Goal: Task Accomplishment & Management: Manage account settings

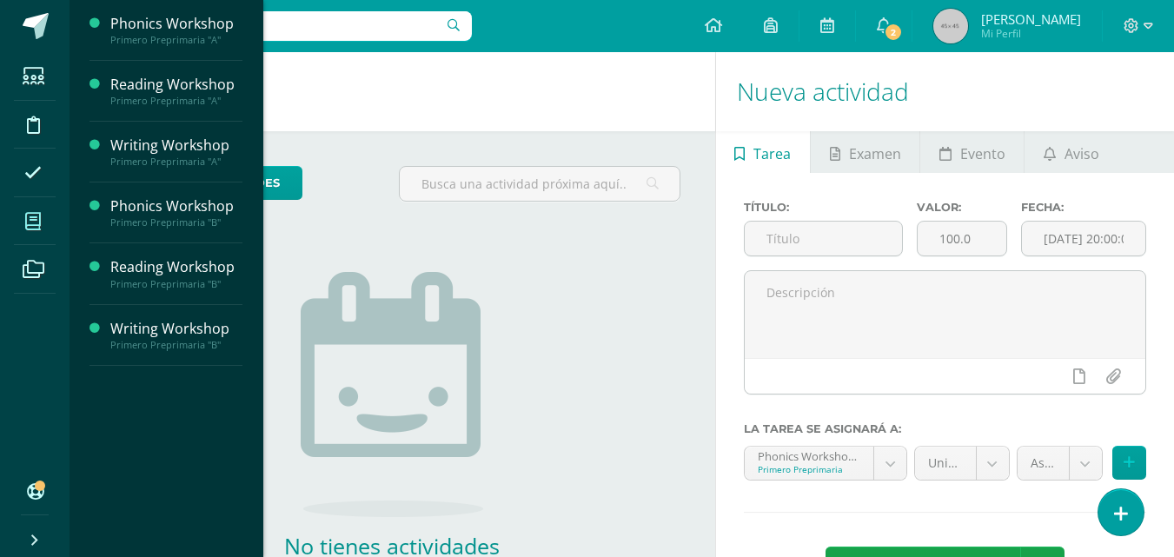
click at [37, 220] on icon at bounding box center [33, 221] width 16 height 17
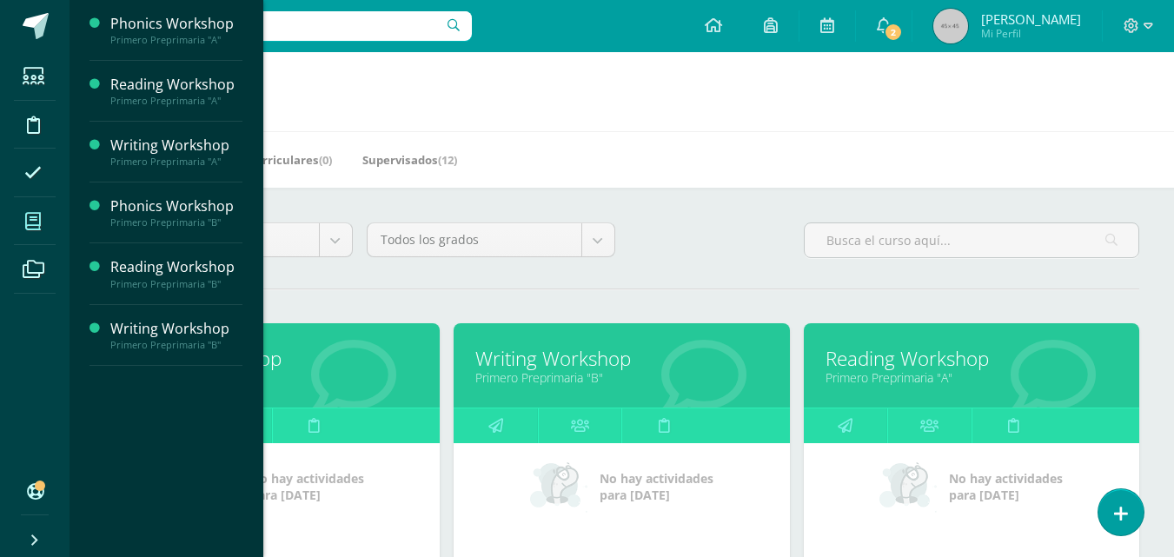
click at [583, 377] on link "Primero Preprimaria "B"" at bounding box center [622, 377] width 292 height 17
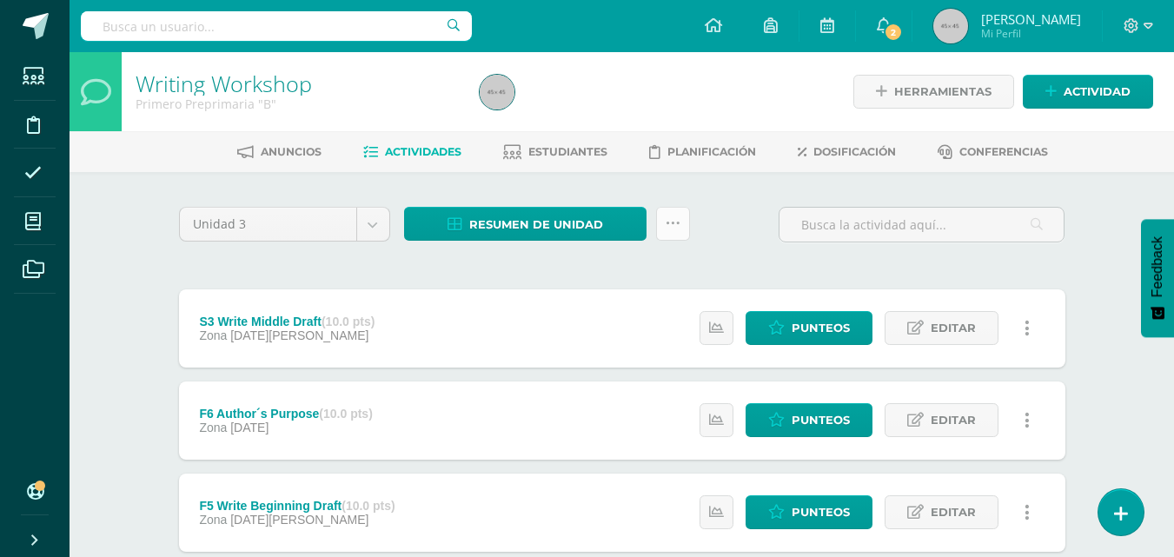
click at [675, 227] on icon at bounding box center [673, 223] width 15 height 15
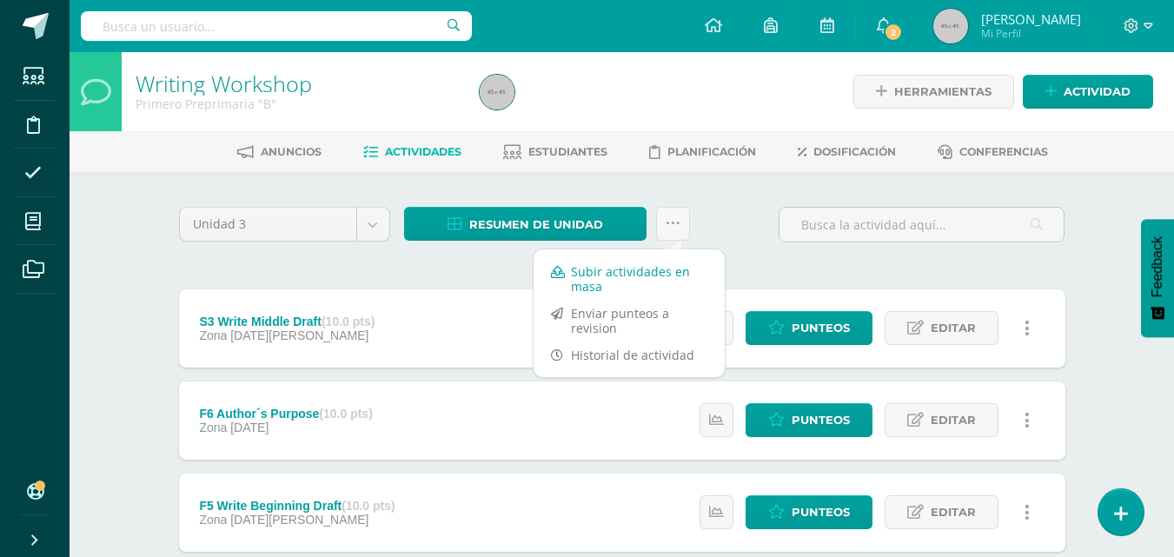
click at [630, 275] on link "Subir actividades en masa" at bounding box center [629, 279] width 191 height 42
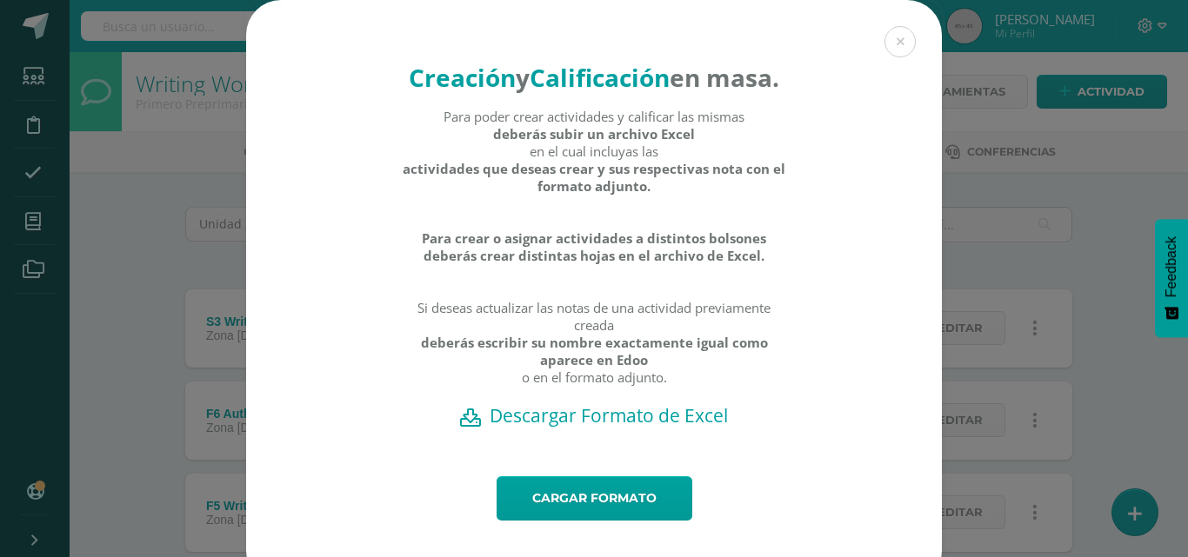
click at [608, 428] on h2 "Descargar Formato de Excel" at bounding box center [593, 415] width 635 height 24
click at [542, 521] on link "Cargar formato" at bounding box center [594, 498] width 196 height 44
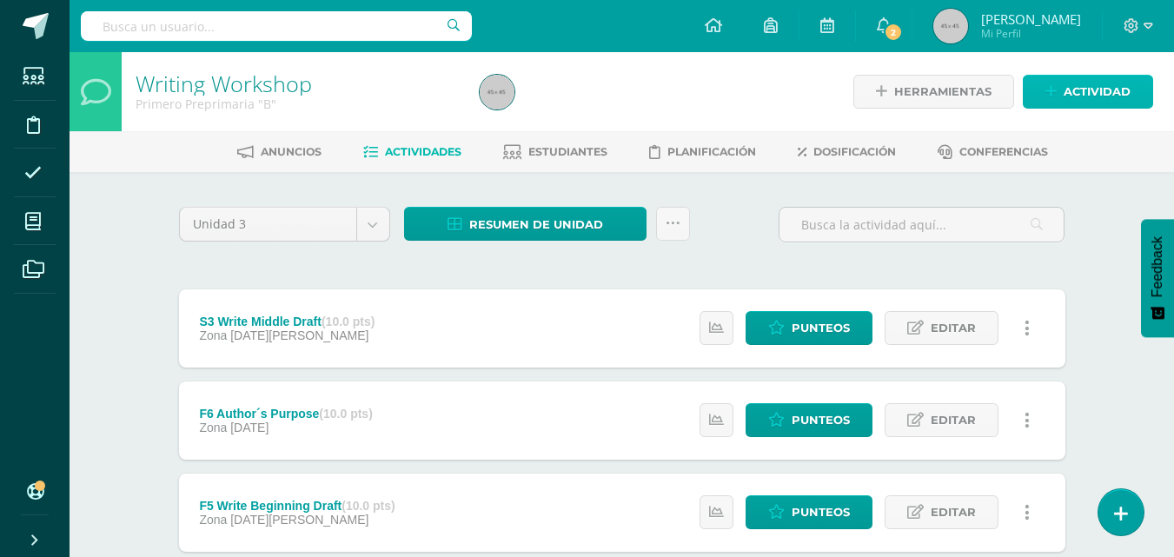
click at [1068, 84] on span "Actividad" at bounding box center [1097, 92] width 67 height 32
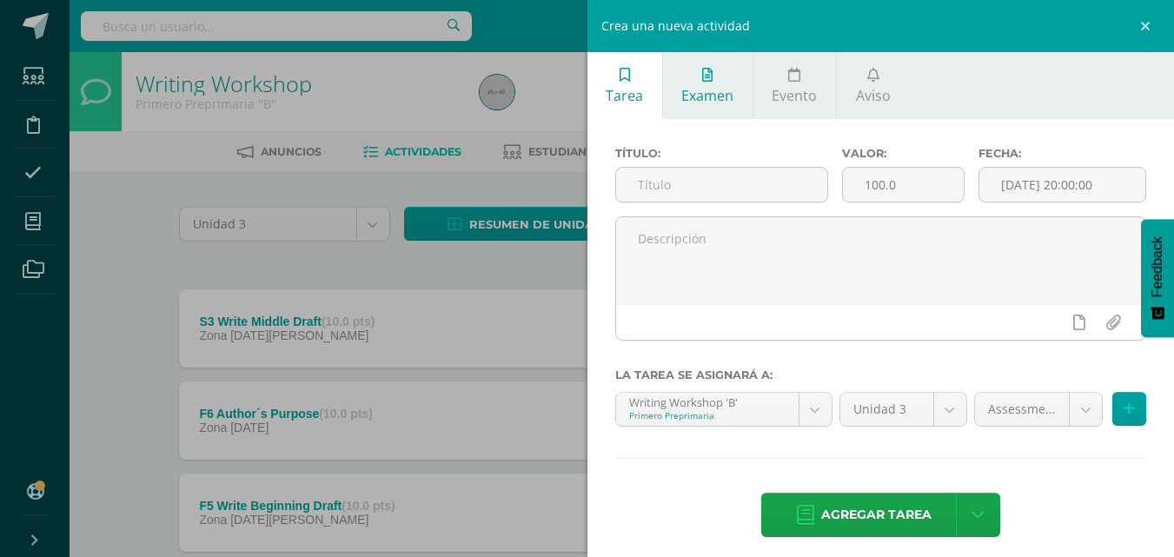
click at [703, 78] on icon at bounding box center [707, 75] width 10 height 14
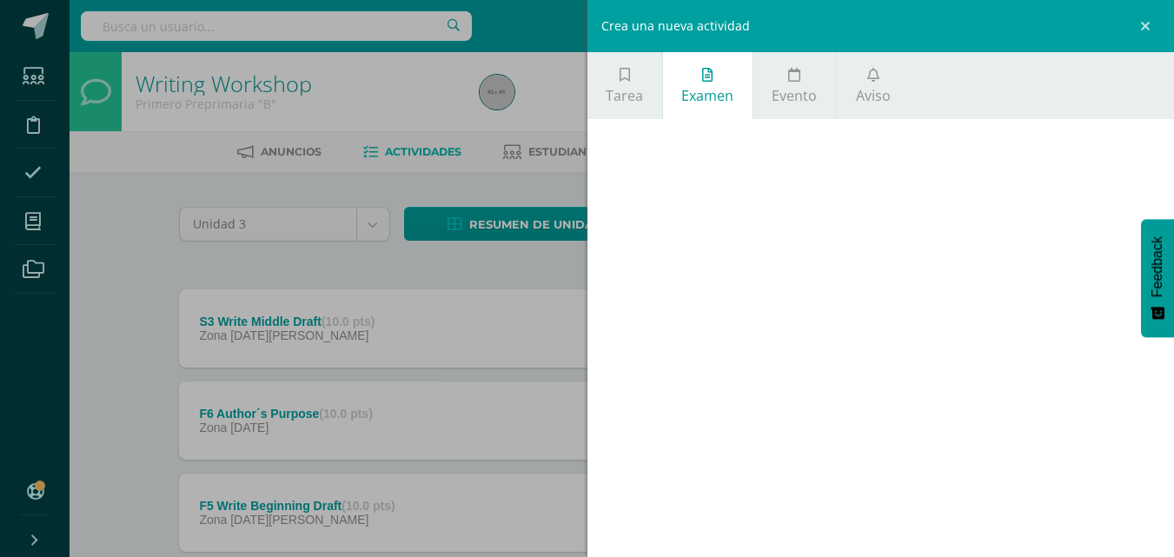
scroll to position [11, 0]
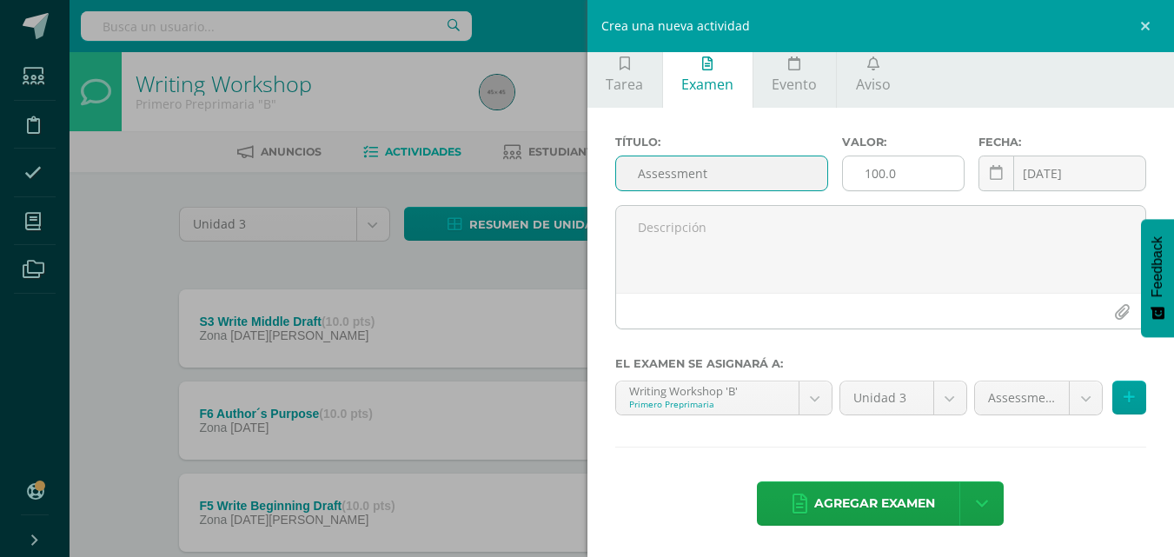
type input "Assessment"
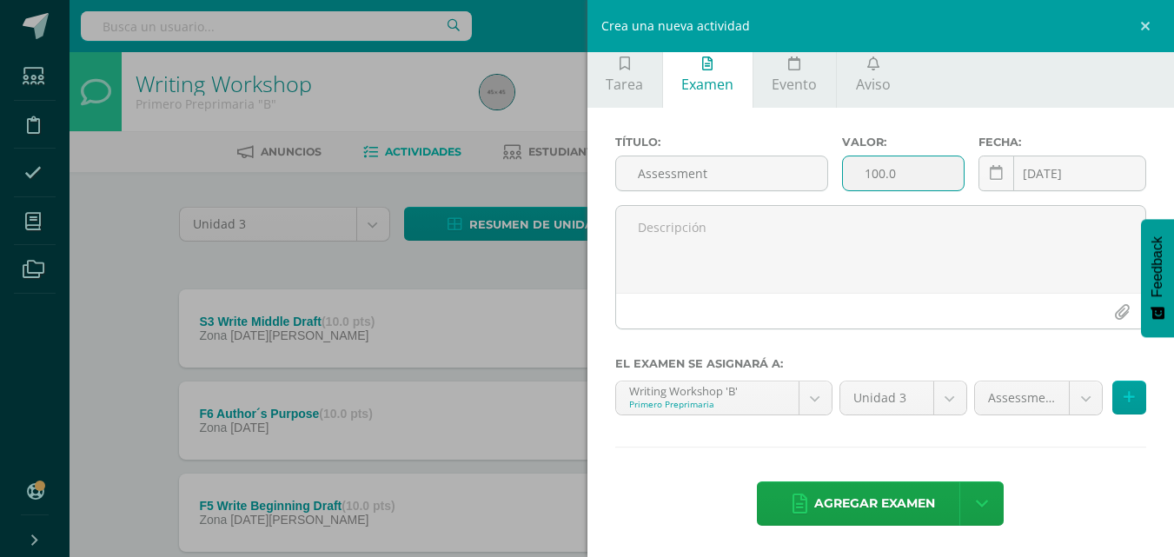
click at [887, 172] on input "100.0" at bounding box center [903, 173] width 121 height 34
drag, startPoint x: 855, startPoint y: 173, endPoint x: 915, endPoint y: 165, distance: 60.5
click at [915, 165] on input "100.0" at bounding box center [903, 173] width 121 height 34
type input "30"
click at [1012, 172] on div "2025-08-13 August, 2025 Mo Tu We Th Fr Sa Su 28 29 30 31 1 2 3 4 5 6 7 8 9 10 1…" at bounding box center [1063, 181] width 168 height 50
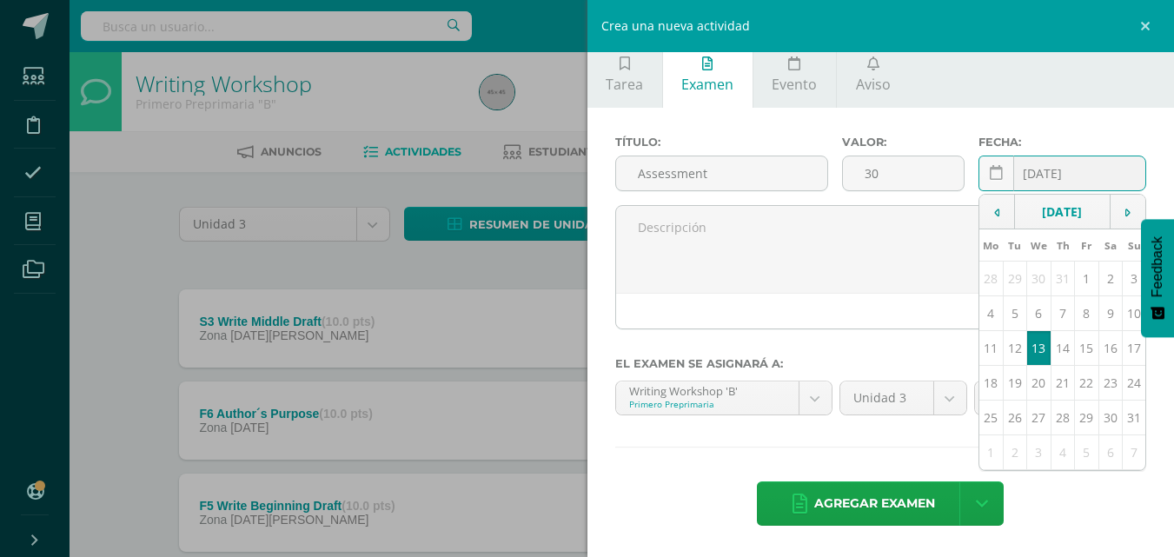
click at [1008, 347] on td "12" at bounding box center [1014, 348] width 23 height 35
type input "[DATE]"
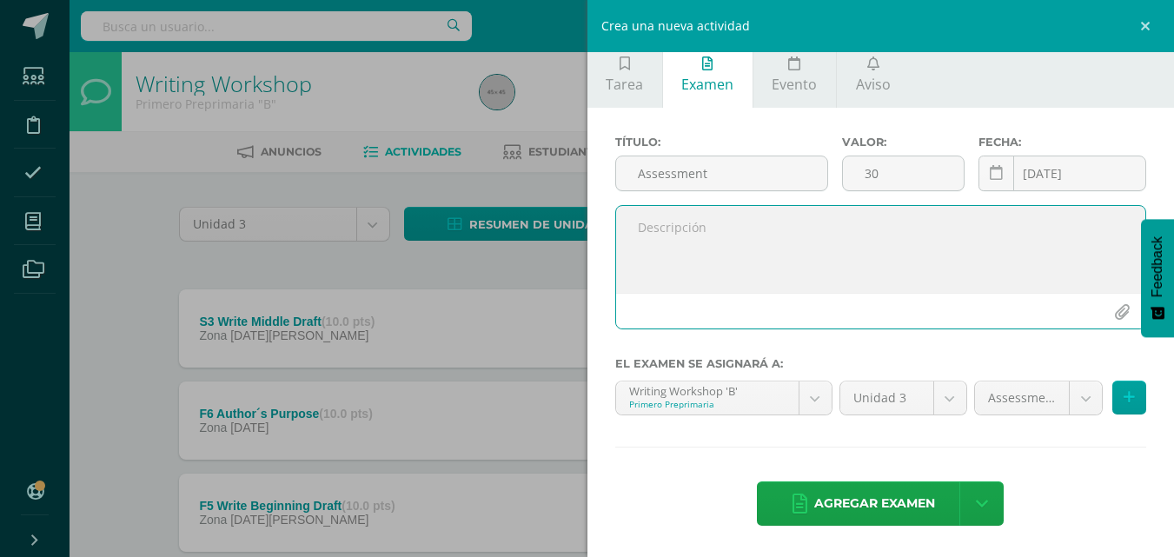
click at [711, 233] on textarea at bounding box center [881, 249] width 530 height 87
click at [704, 259] on textarea "Assesment in class" at bounding box center [881, 249] width 530 height 87
click at [679, 231] on textarea "Assesment in class" at bounding box center [881, 249] width 530 height 87
type textarea "Assessment in class"
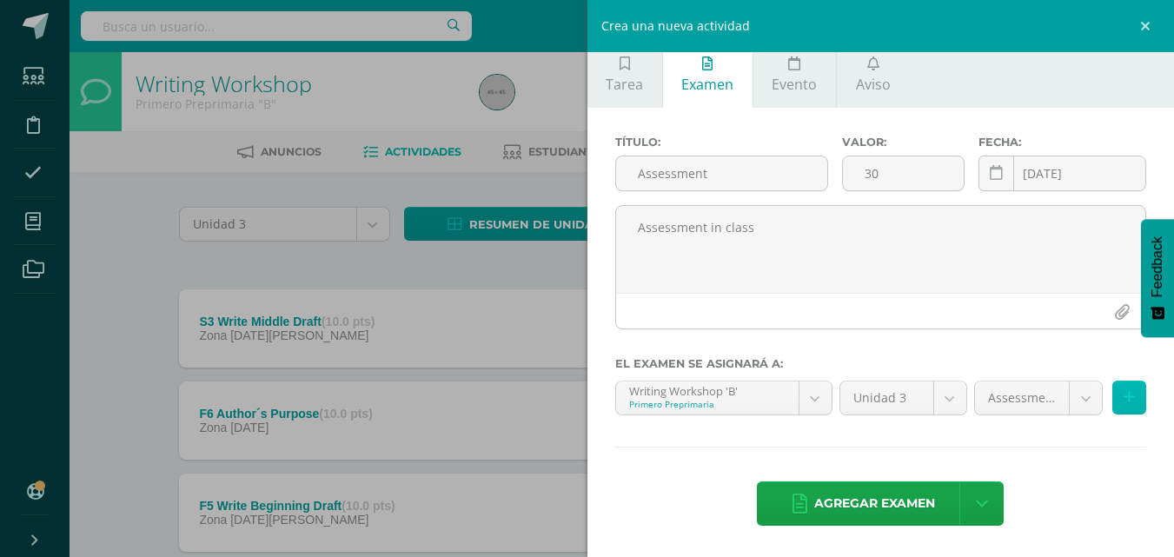
click at [1124, 392] on icon at bounding box center [1129, 397] width 11 height 15
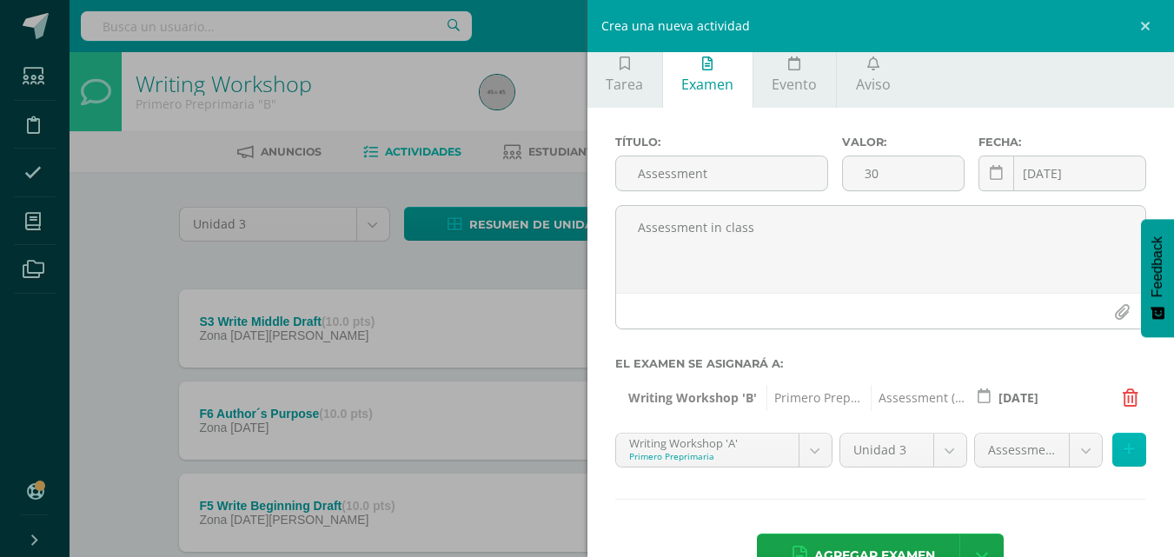
click at [1124, 450] on icon at bounding box center [1129, 449] width 11 height 15
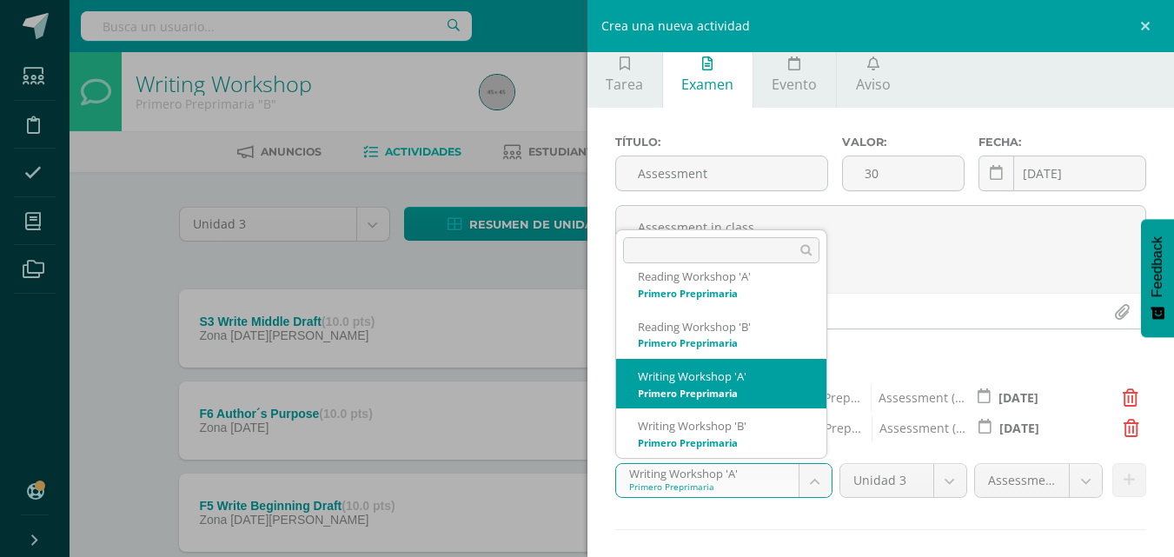
scroll to position [67, 0]
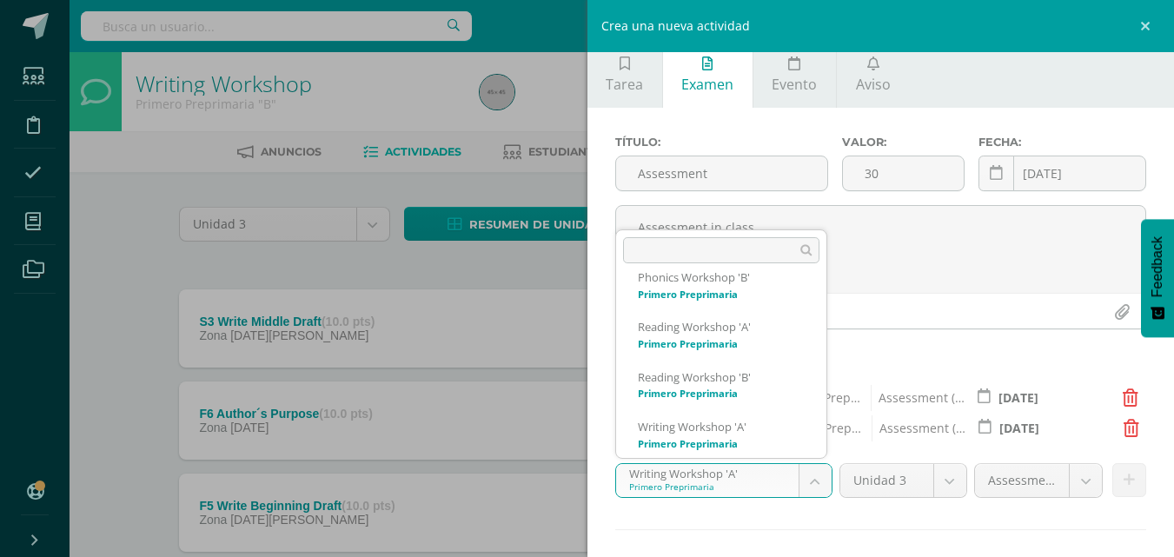
scroll to position [117, 0]
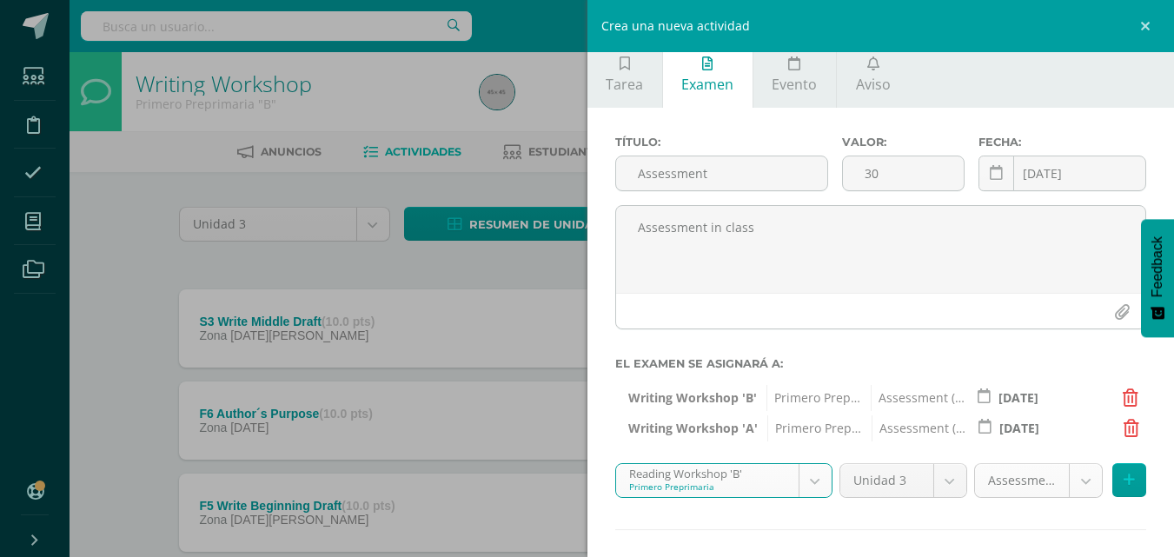
click at [1124, 481] on icon at bounding box center [1129, 480] width 11 height 15
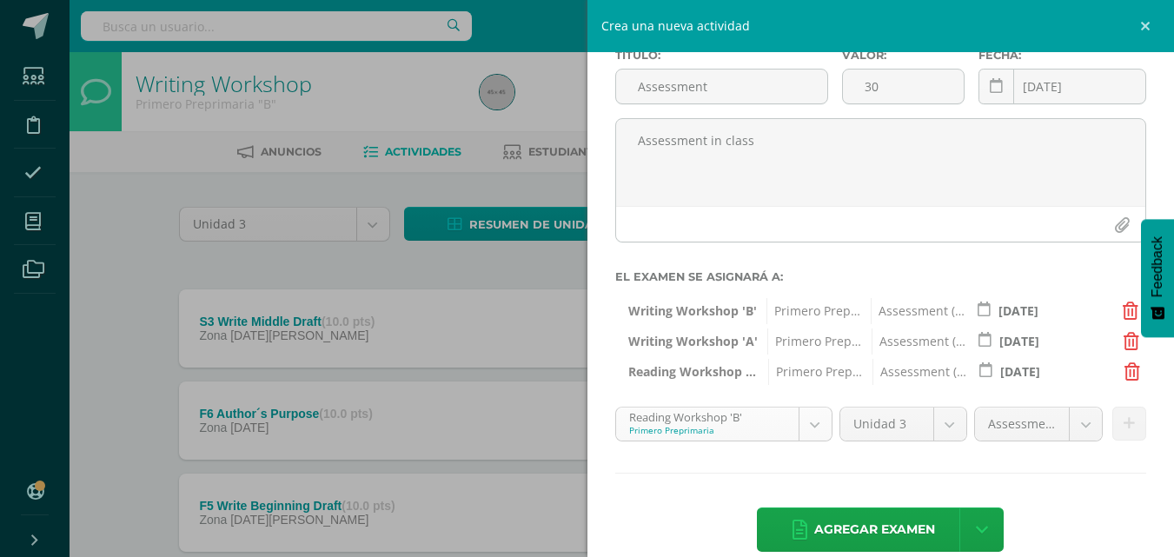
scroll to position [17, 0]
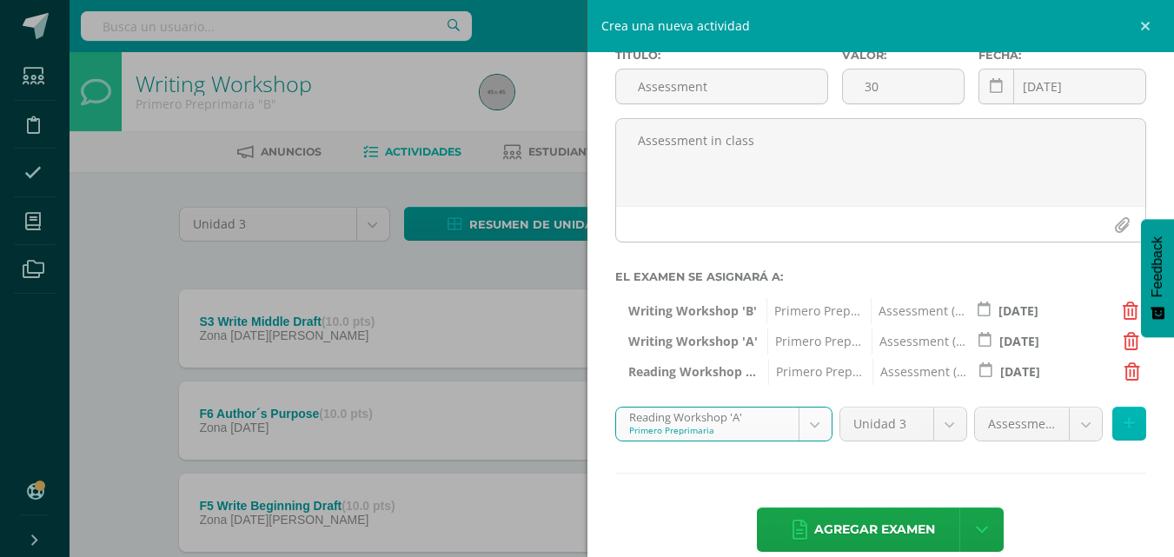
click at [1124, 425] on icon at bounding box center [1129, 423] width 11 height 15
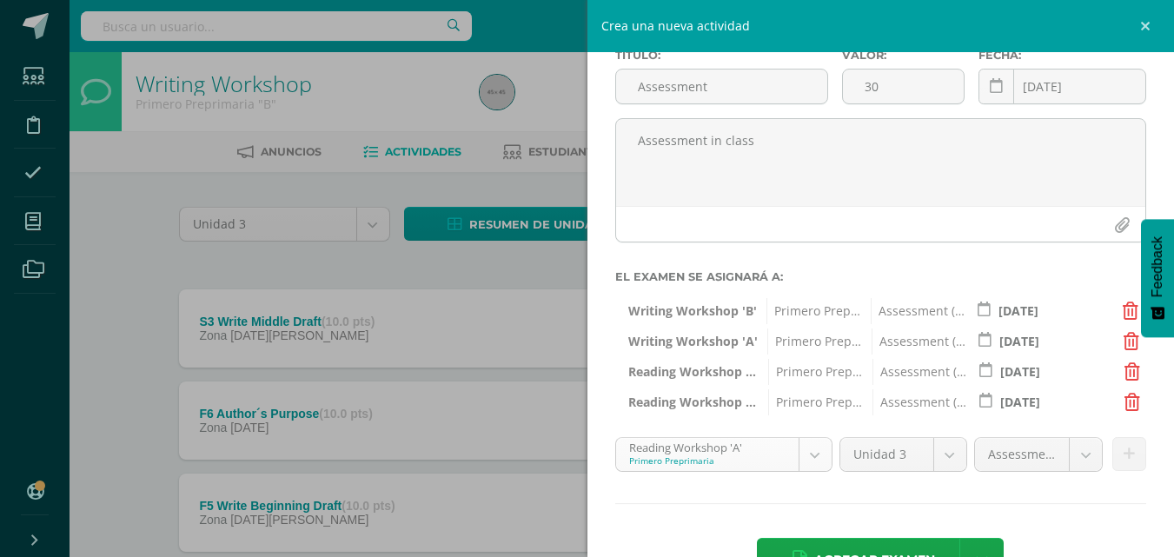
scroll to position [155, 0]
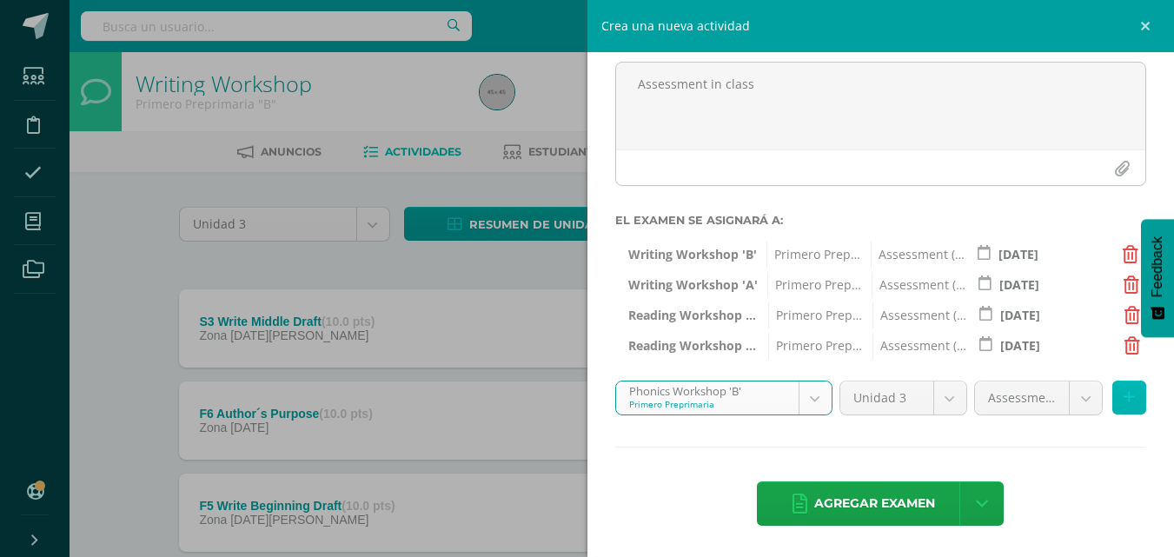
click at [1113, 397] on button at bounding box center [1130, 398] width 34 height 34
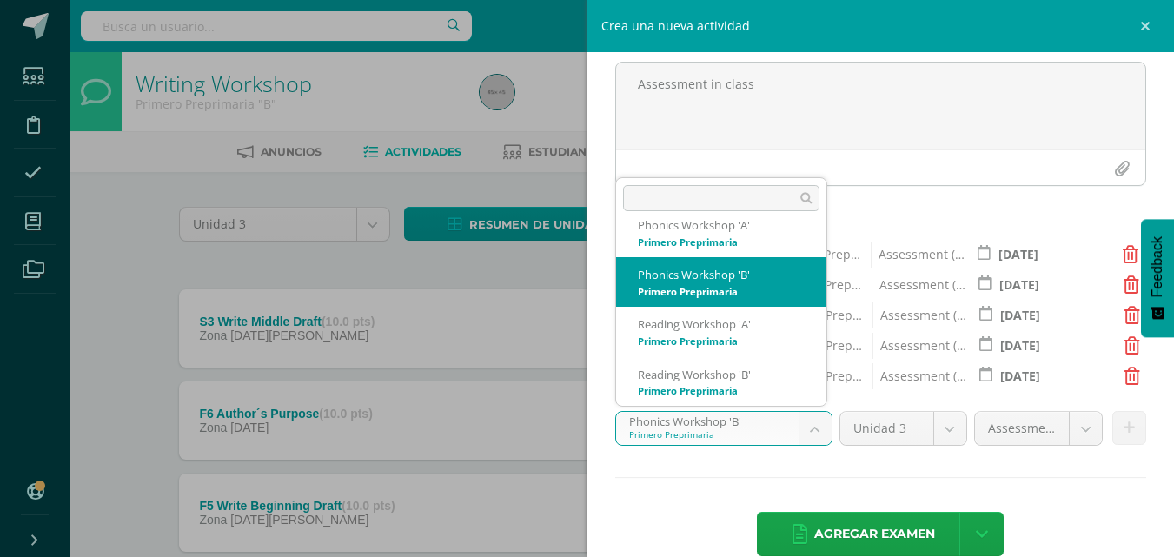
scroll to position [0, 0]
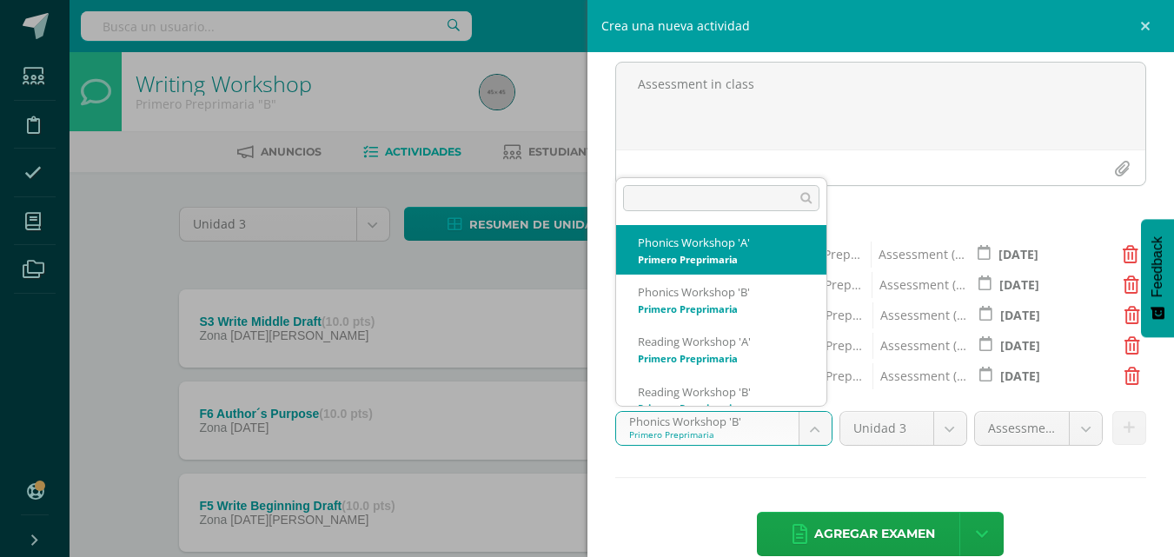
select select "28176"
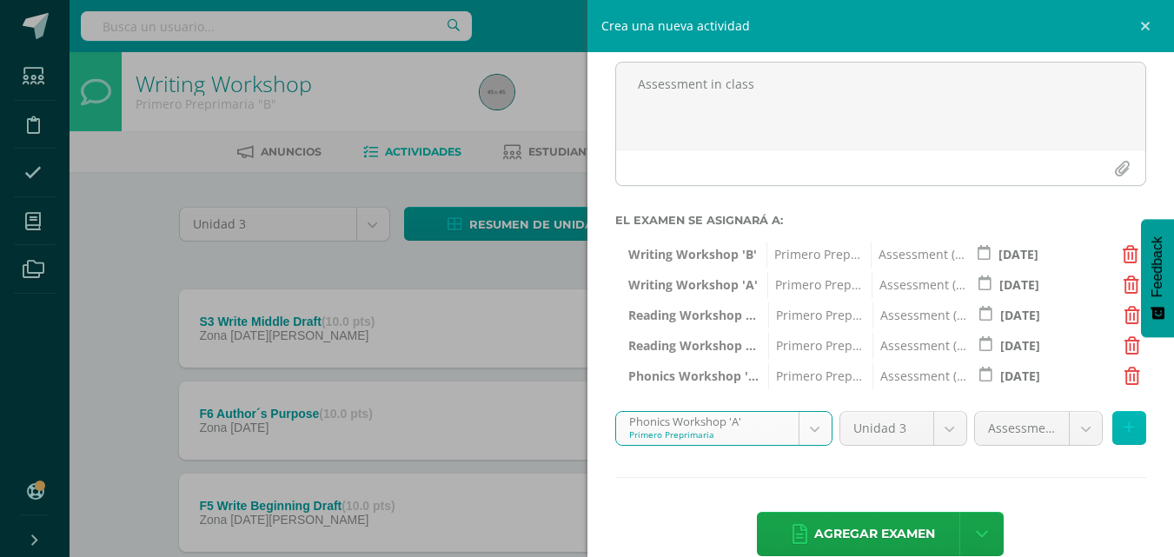
click at [1121, 425] on button at bounding box center [1130, 428] width 34 height 34
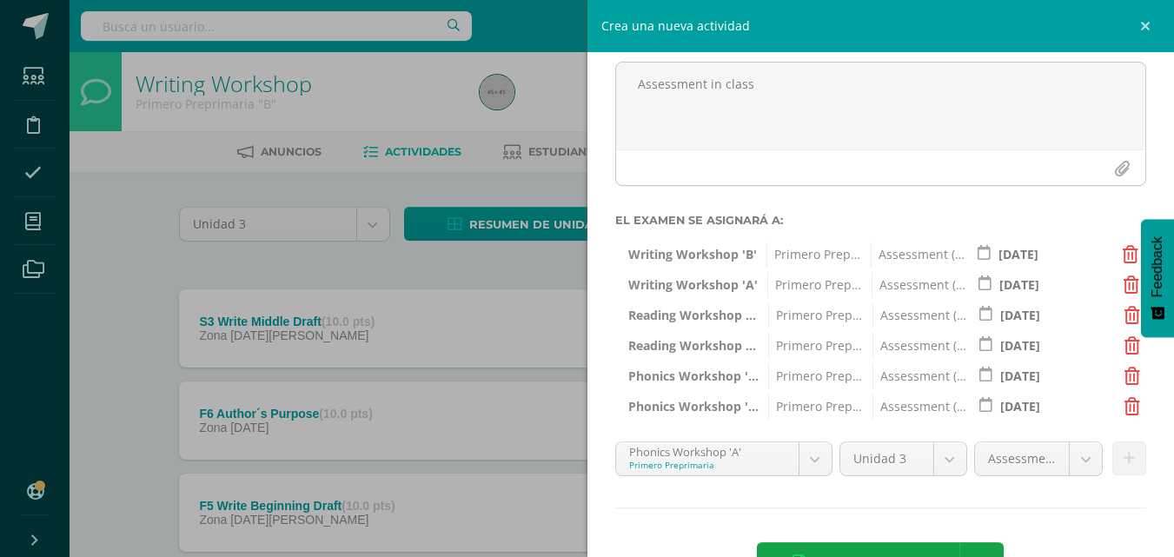
scroll to position [216, 0]
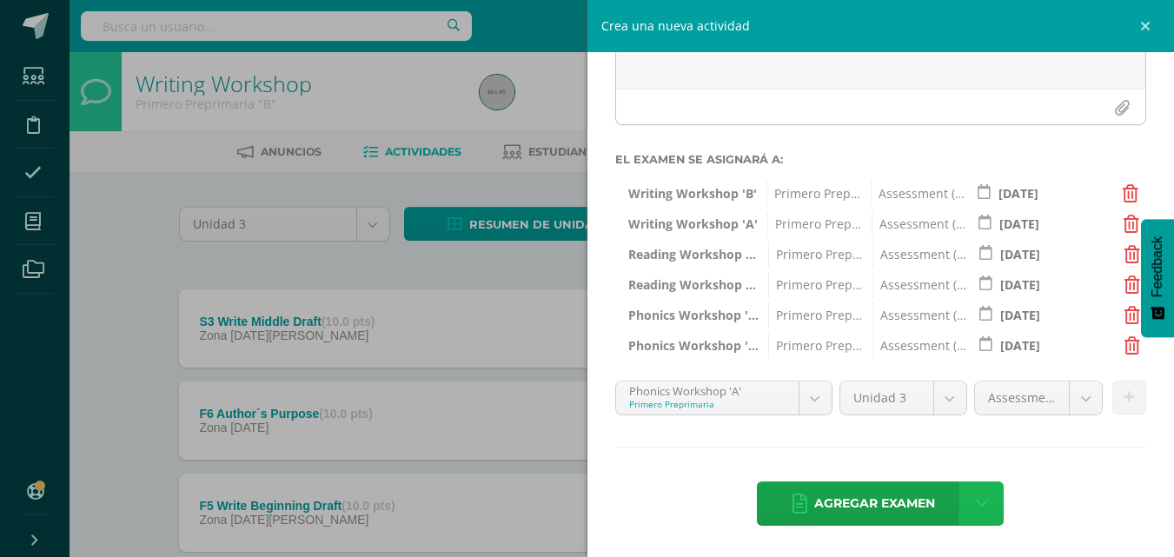
click at [978, 506] on icon at bounding box center [982, 504] width 12 height 19
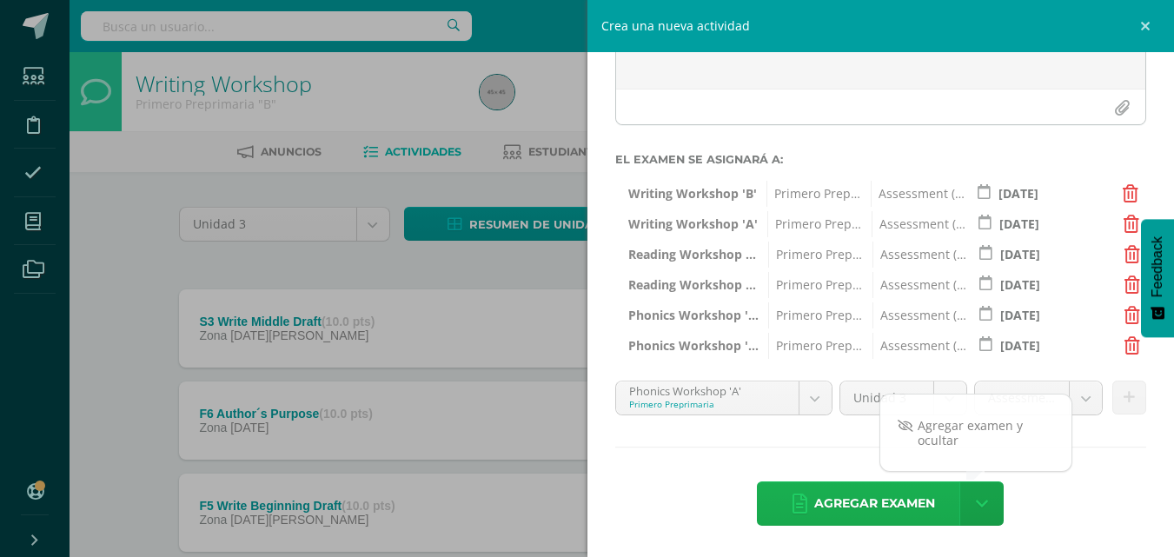
click at [832, 496] on span "Agregar examen" at bounding box center [875, 503] width 121 height 43
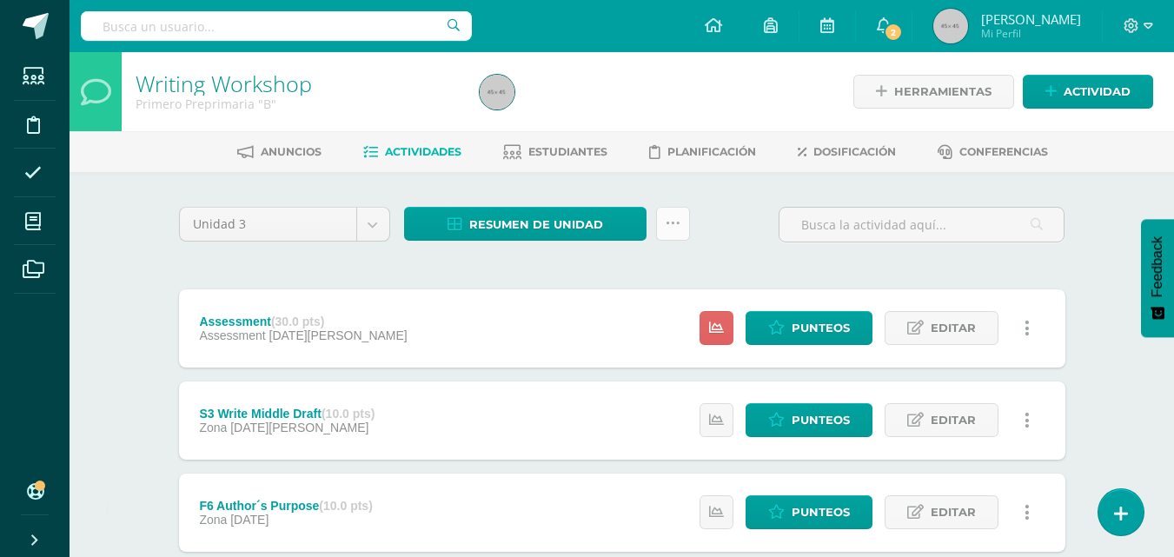
click at [666, 222] on icon at bounding box center [673, 223] width 15 height 15
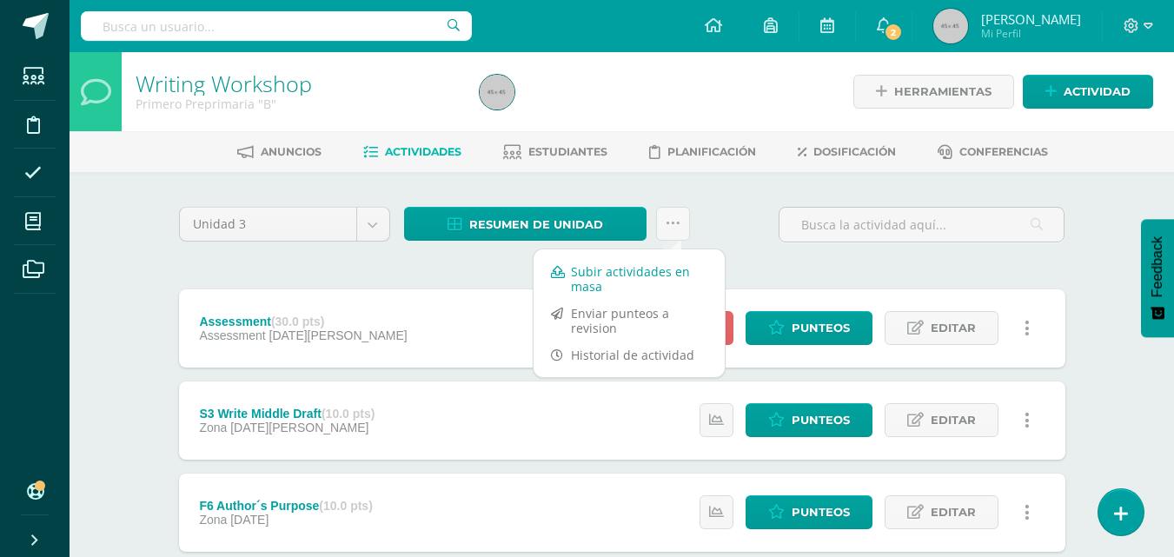
click at [632, 273] on link "Subir actividades en masa" at bounding box center [629, 279] width 191 height 42
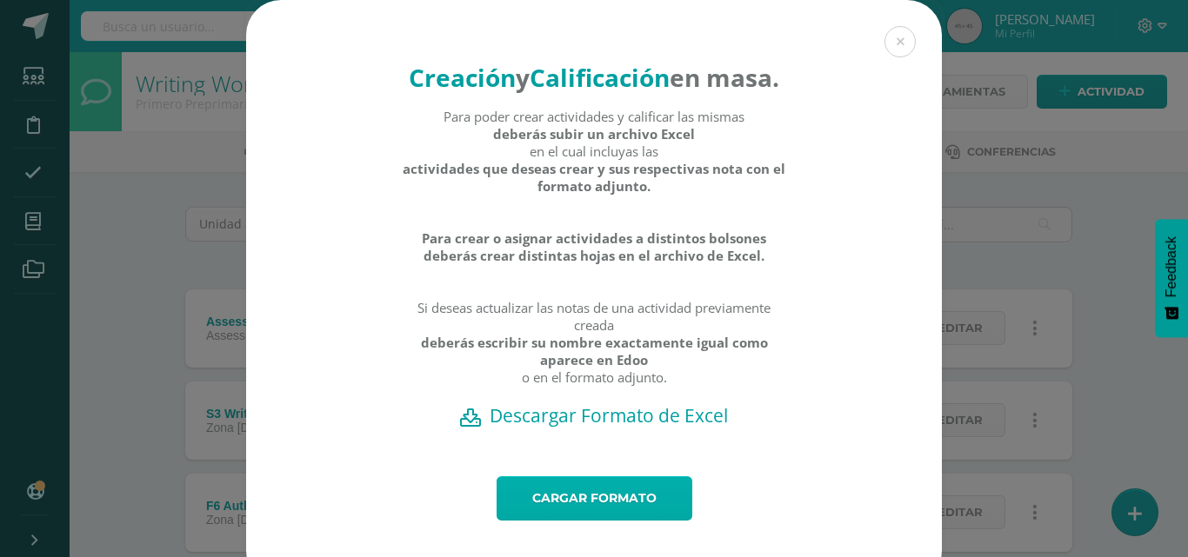
click at [588, 519] on link "Cargar formato" at bounding box center [594, 498] width 196 height 44
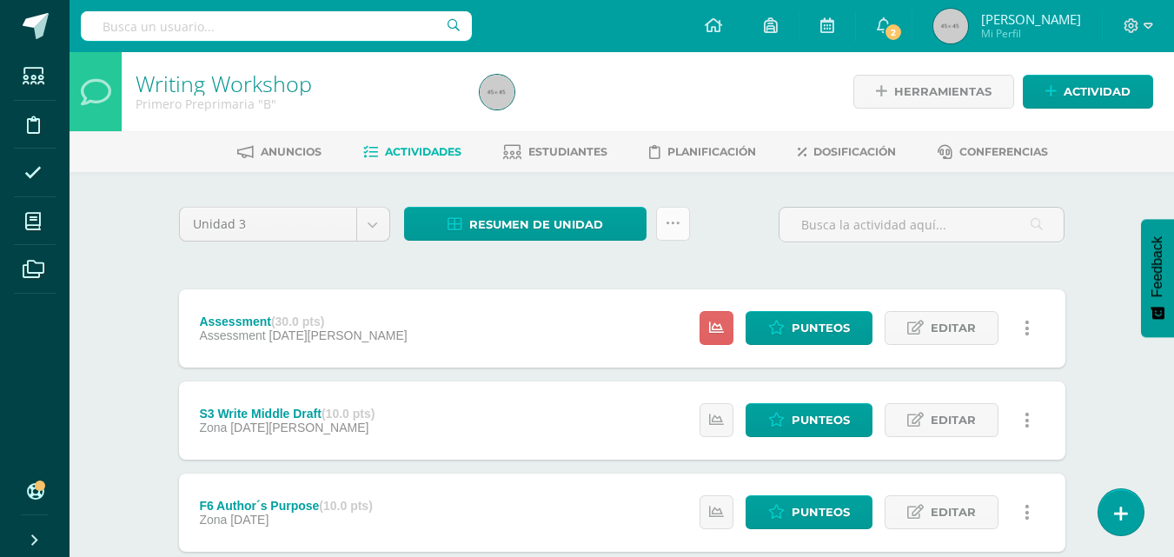
click at [678, 226] on icon at bounding box center [673, 223] width 15 height 15
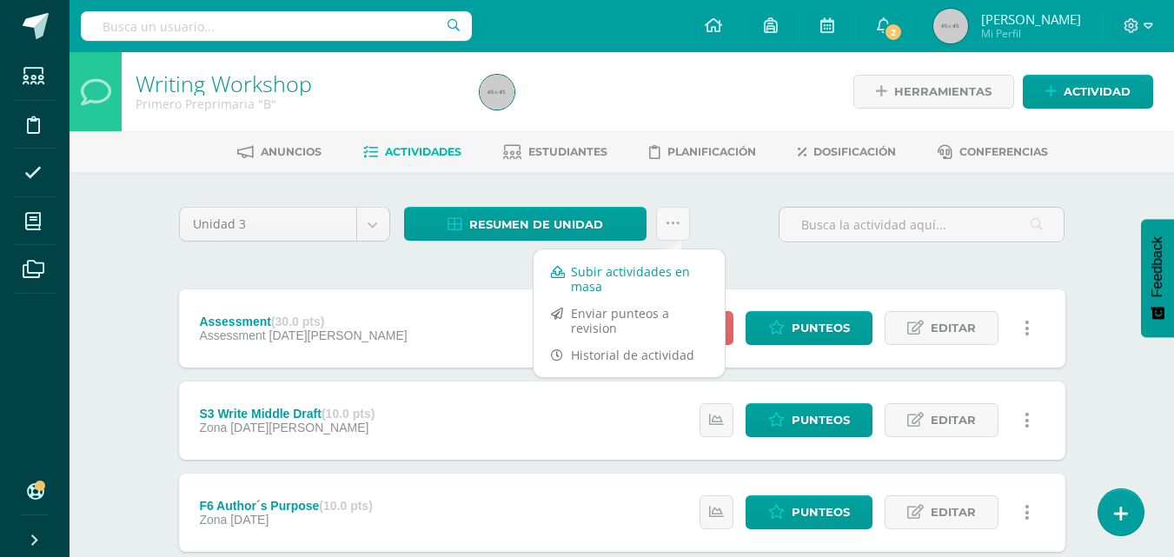
click at [647, 273] on link "Subir actividades en masa" at bounding box center [629, 279] width 191 height 42
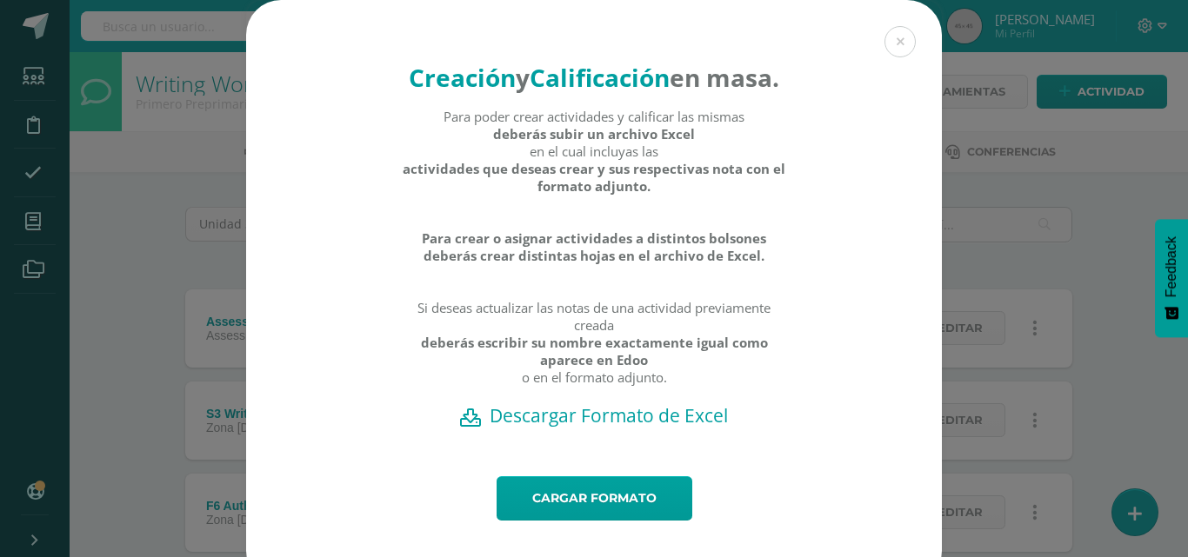
click at [560, 428] on h2 "Descargar Formato de Excel" at bounding box center [593, 415] width 635 height 24
click at [594, 521] on link "Cargar formato" at bounding box center [594, 498] width 196 height 44
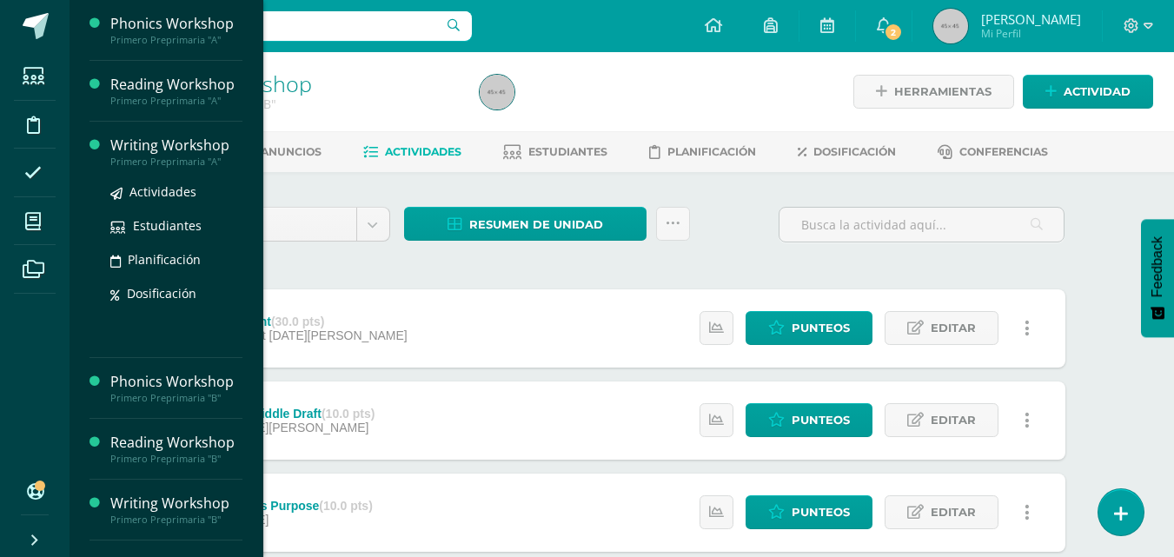
click at [145, 156] on div "Primero Preprimaria "A"" at bounding box center [176, 162] width 132 height 12
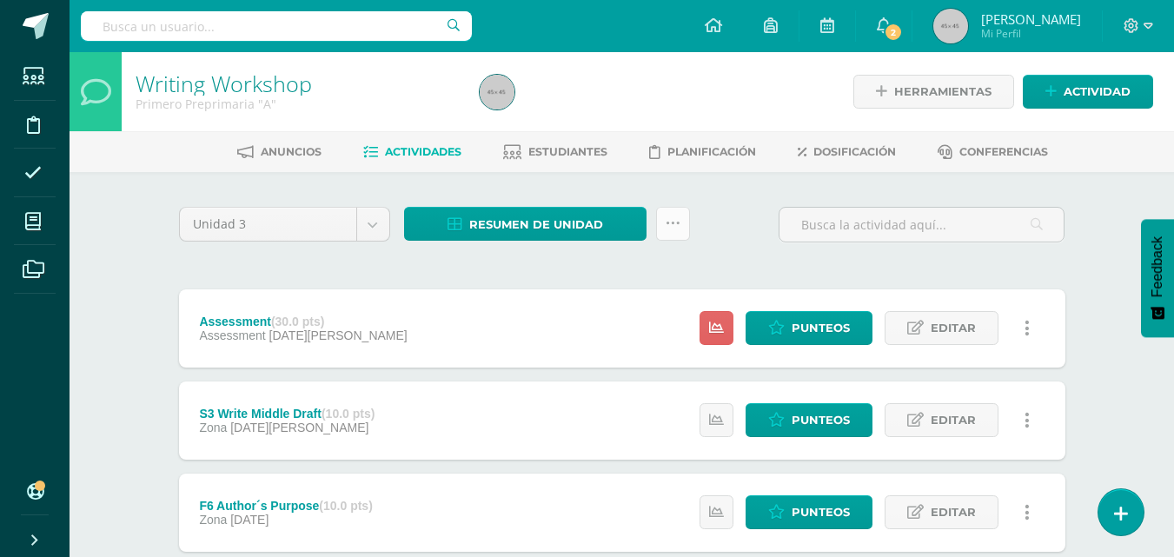
click at [671, 229] on icon at bounding box center [673, 223] width 15 height 15
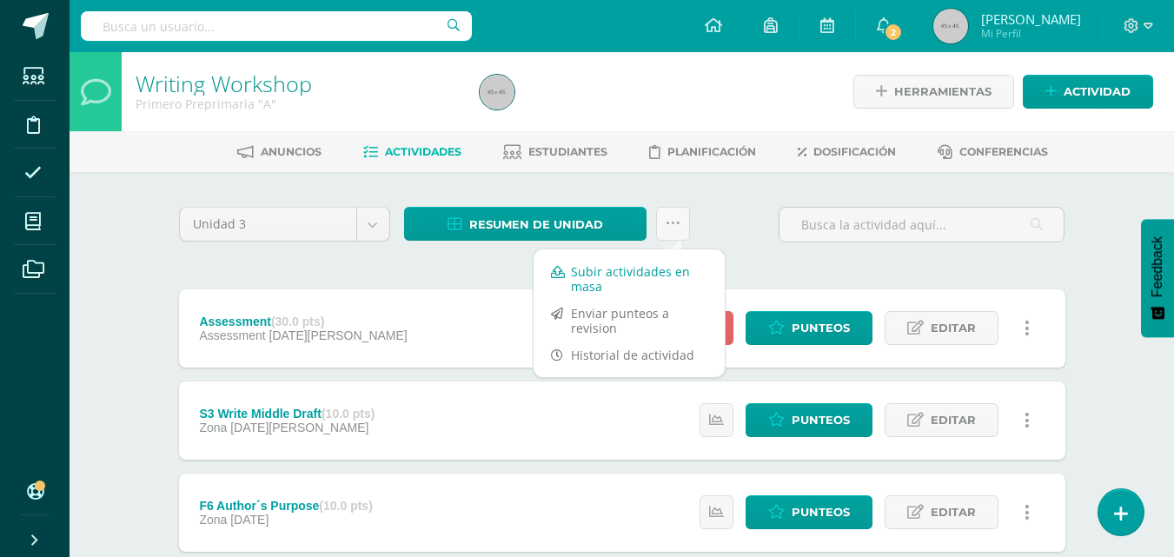
click at [628, 276] on link "Subir actividades en masa" at bounding box center [629, 279] width 191 height 42
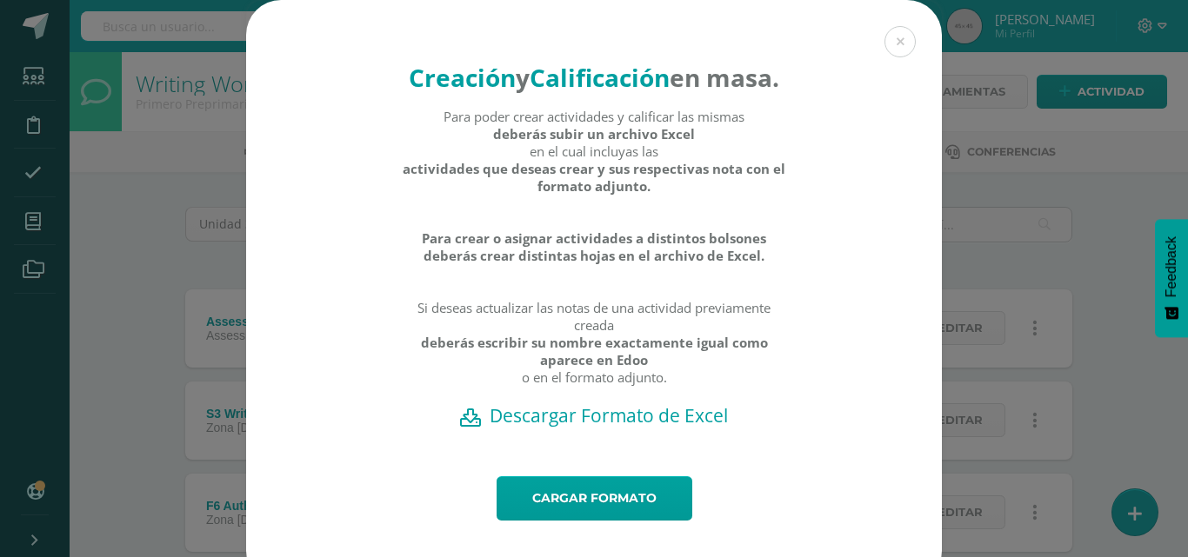
click at [592, 428] on h2 "Descargar Formato de Excel" at bounding box center [593, 415] width 635 height 24
click at [547, 521] on link "Cargar formato" at bounding box center [594, 498] width 196 height 44
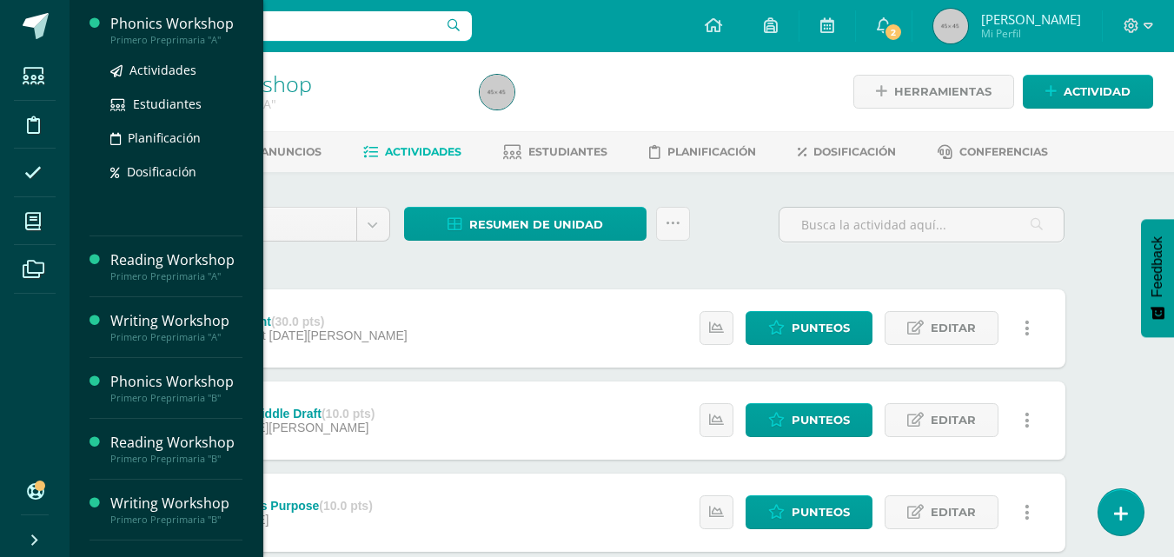
click at [145, 24] on div "Phonics Workshop" at bounding box center [176, 24] width 132 height 20
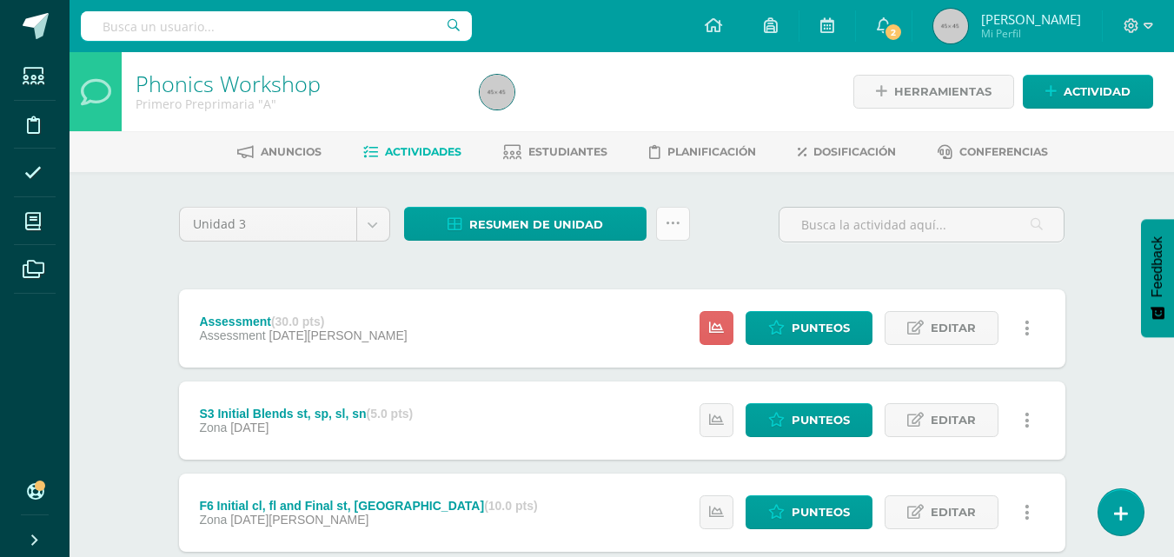
click at [664, 221] on link at bounding box center [673, 224] width 34 height 34
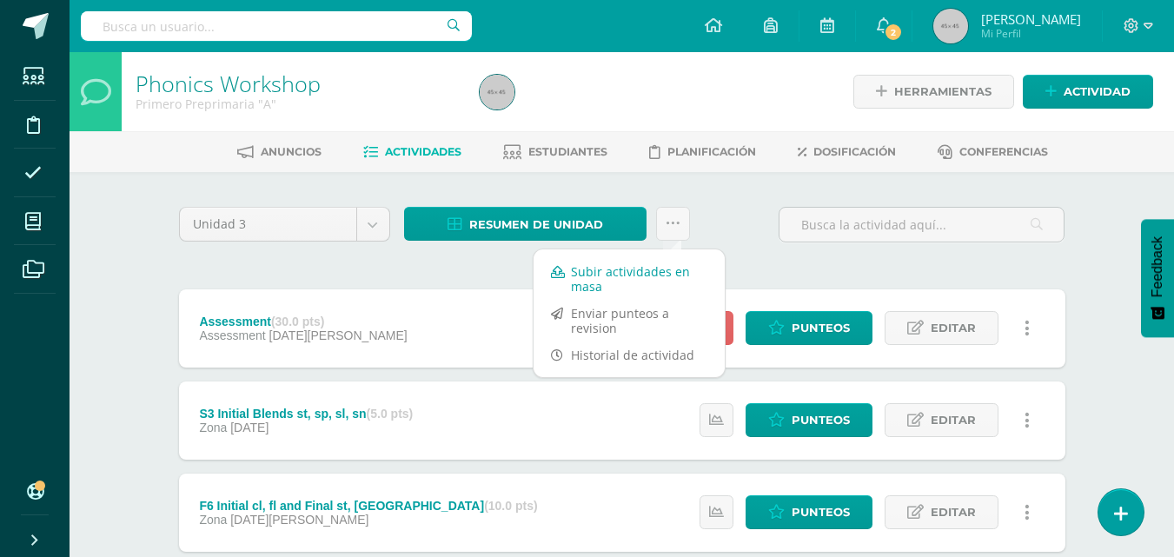
click at [628, 274] on link "Subir actividades en masa" at bounding box center [629, 279] width 191 height 42
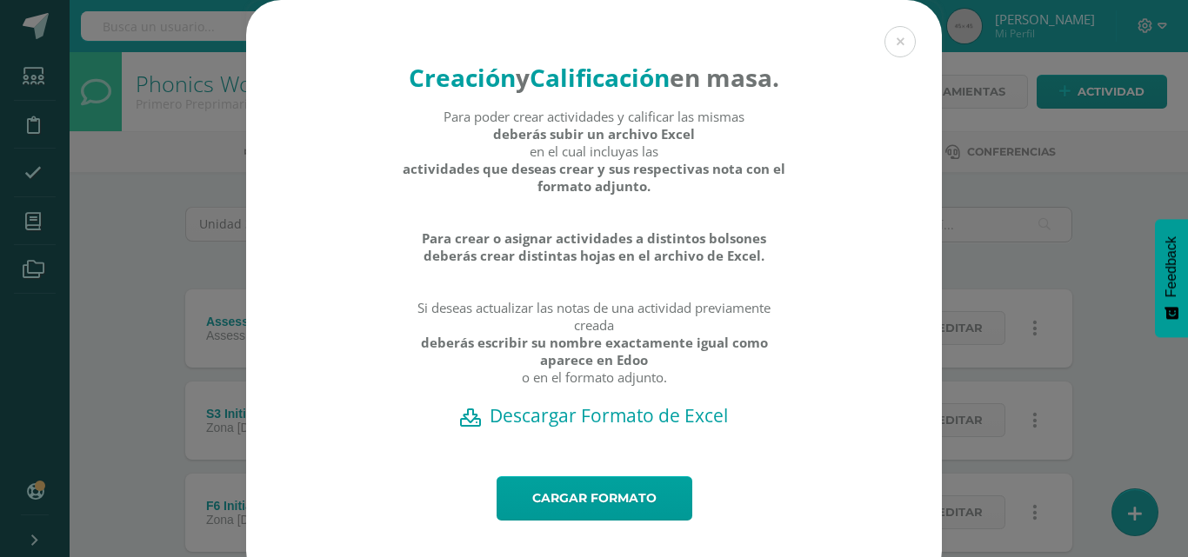
click at [585, 428] on h2 "Descargar Formato de Excel" at bounding box center [593, 415] width 635 height 24
click at [557, 521] on link "Cargar formato" at bounding box center [594, 498] width 196 height 44
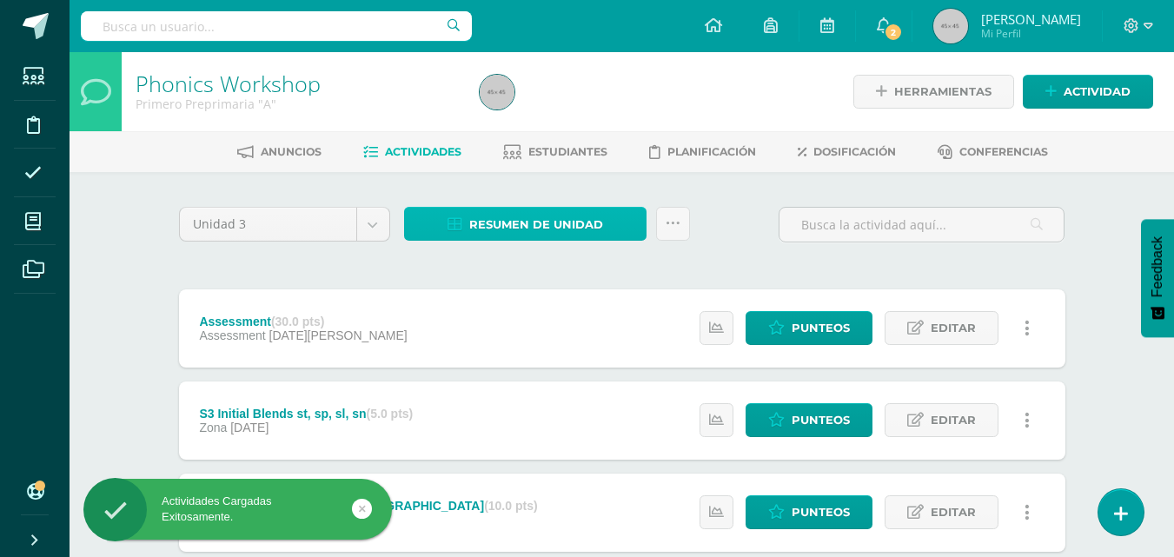
click at [546, 223] on span "Resumen de unidad" at bounding box center [536, 225] width 134 height 32
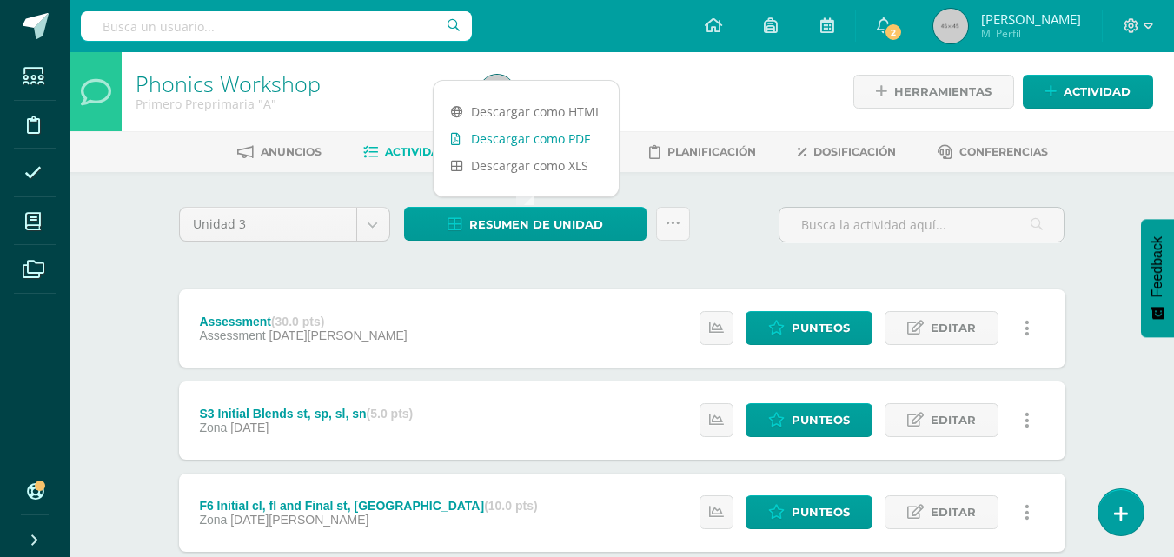
click at [541, 136] on link "Descargar como PDF" at bounding box center [526, 138] width 185 height 27
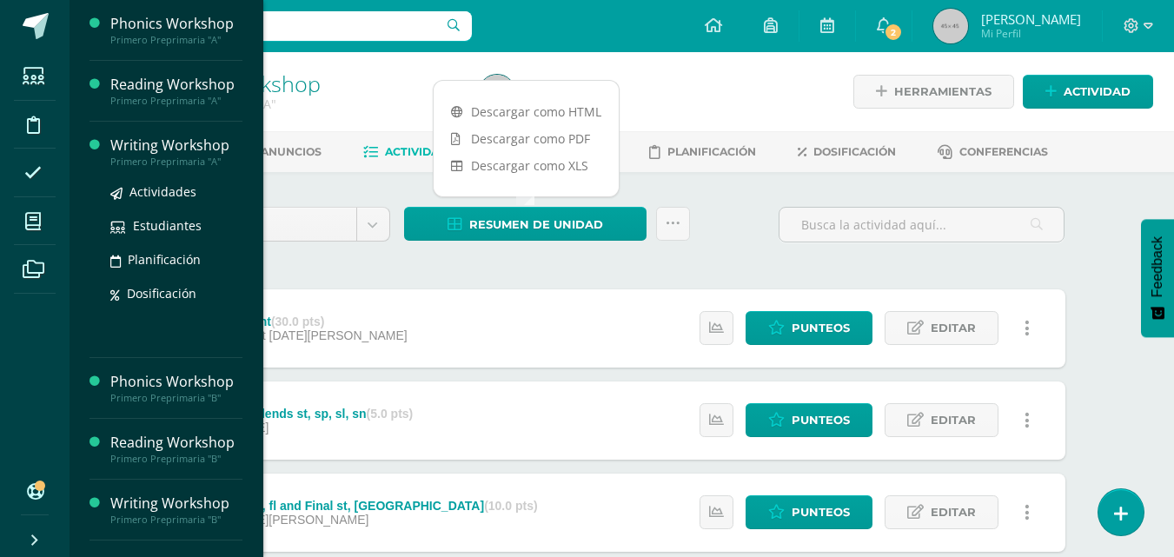
click at [149, 152] on div "Writing Workshop" at bounding box center [176, 146] width 132 height 20
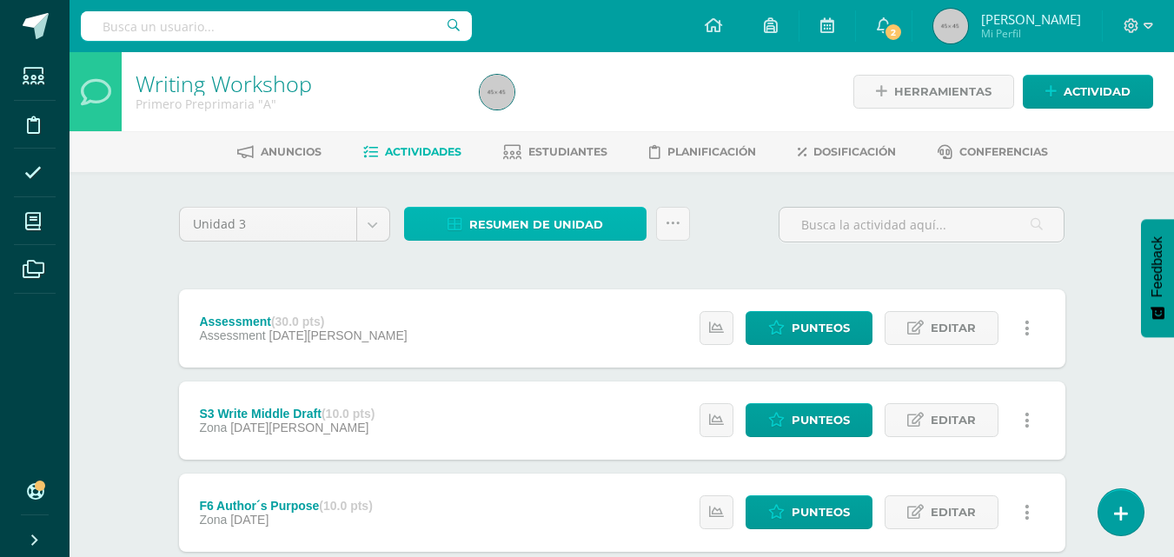
click at [535, 224] on span "Resumen de unidad" at bounding box center [536, 225] width 134 height 32
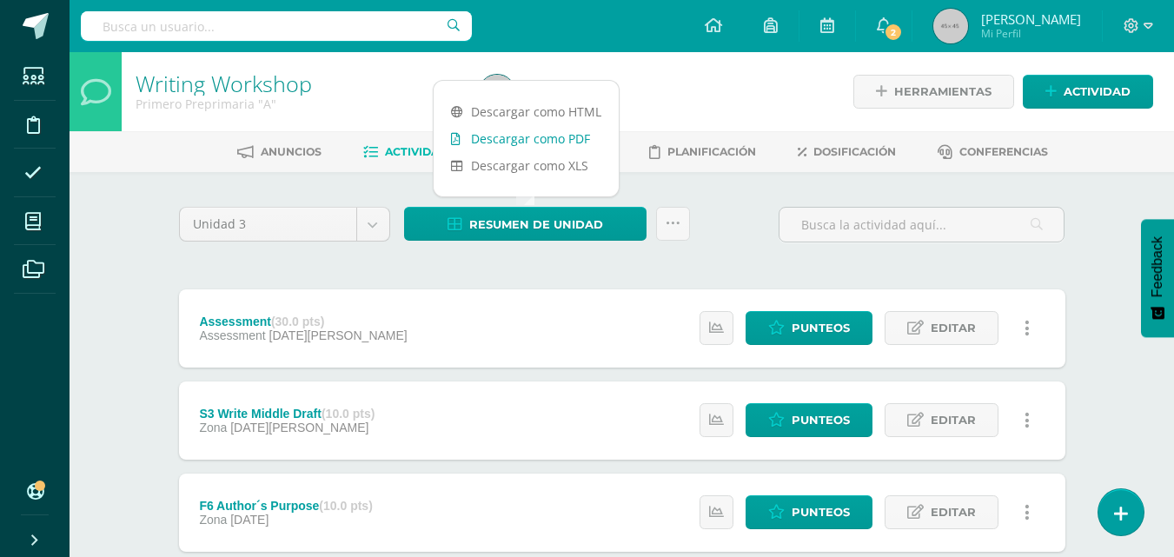
click at [533, 136] on link "Descargar como PDF" at bounding box center [526, 138] width 185 height 27
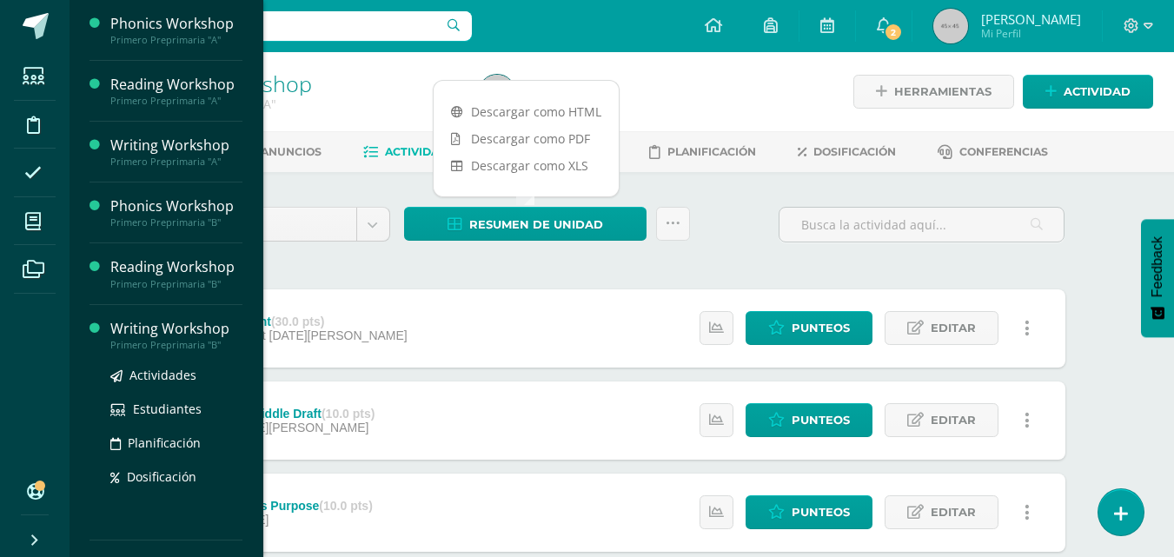
click at [172, 332] on div "Writing Workshop" at bounding box center [176, 329] width 132 height 20
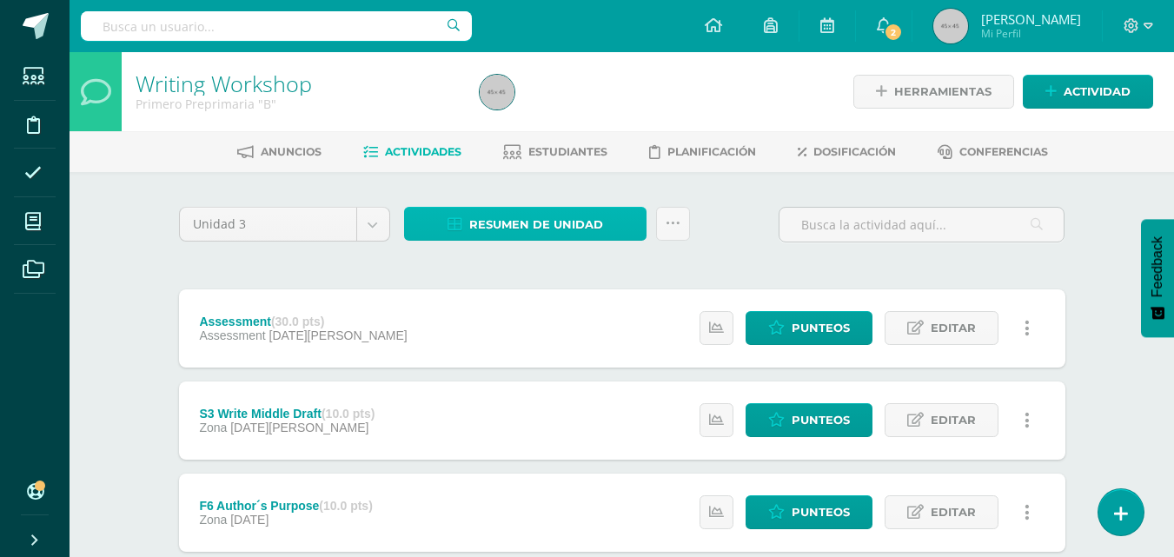
click at [501, 228] on span "Resumen de unidad" at bounding box center [536, 225] width 134 height 32
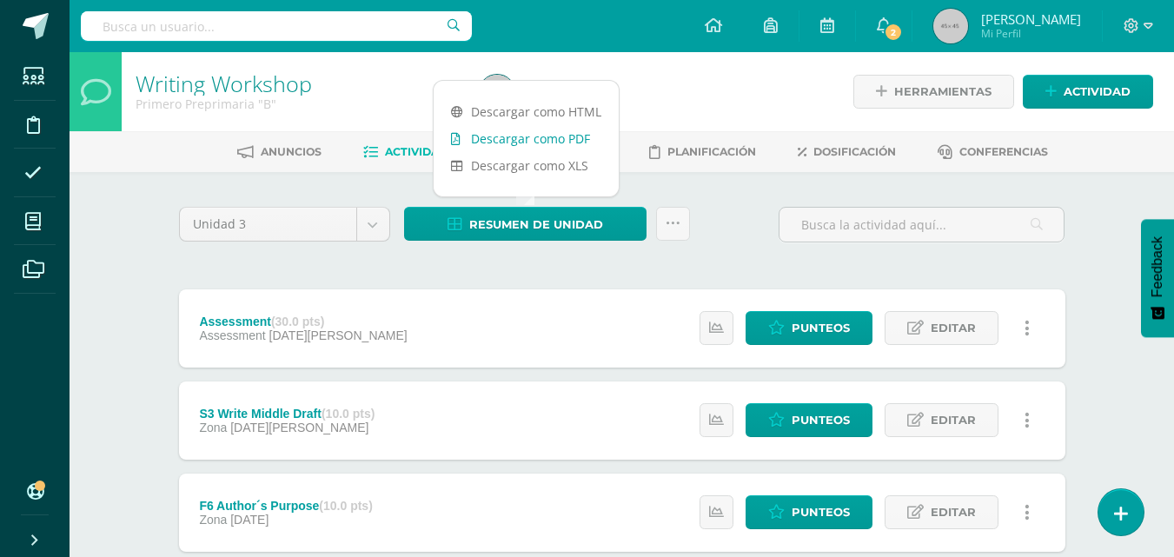
click at [519, 143] on link "Descargar como PDF" at bounding box center [526, 138] width 185 height 27
